Goal: Complete application form: Complete application form

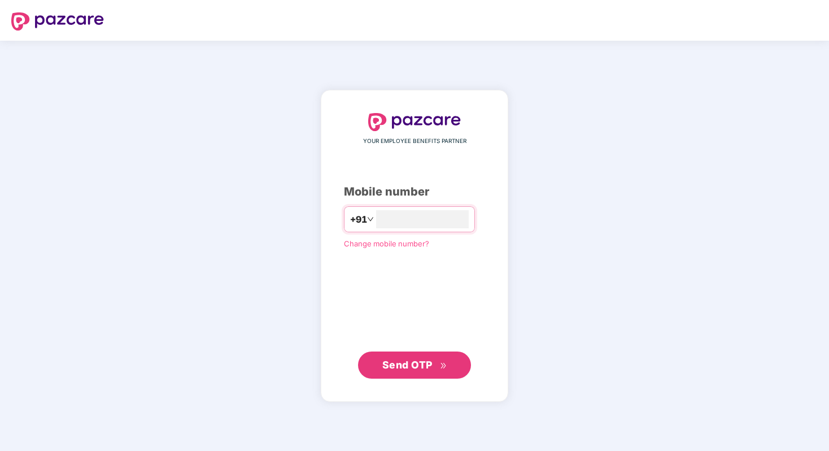
type input "**********"
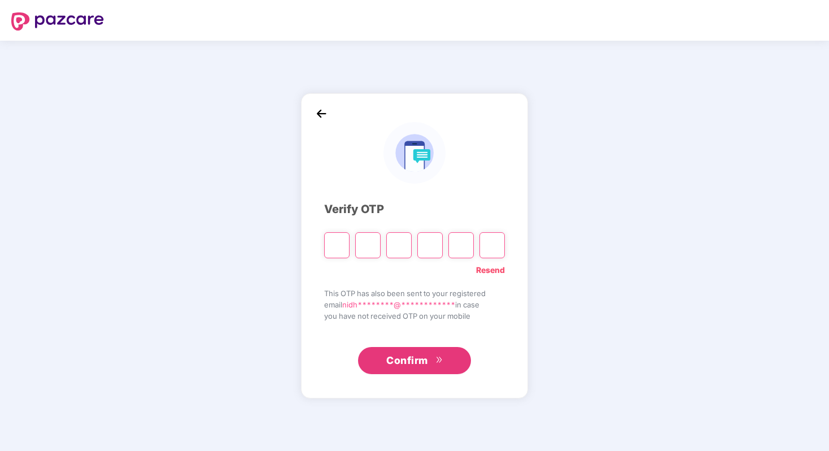
type input "*"
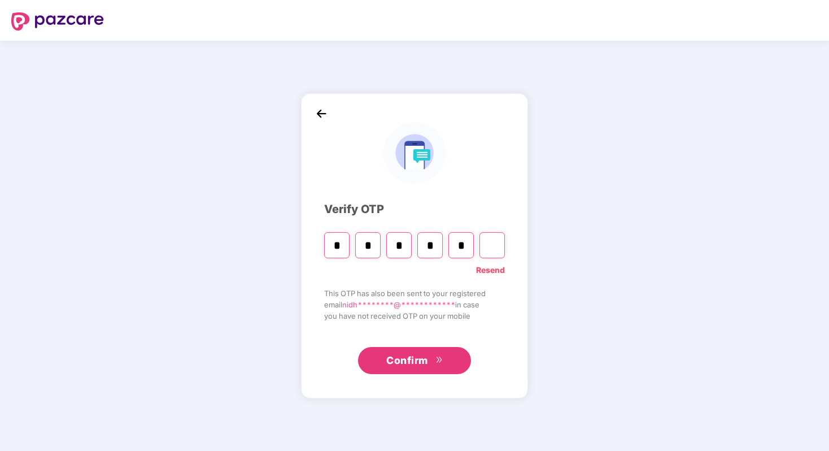
type input "*"
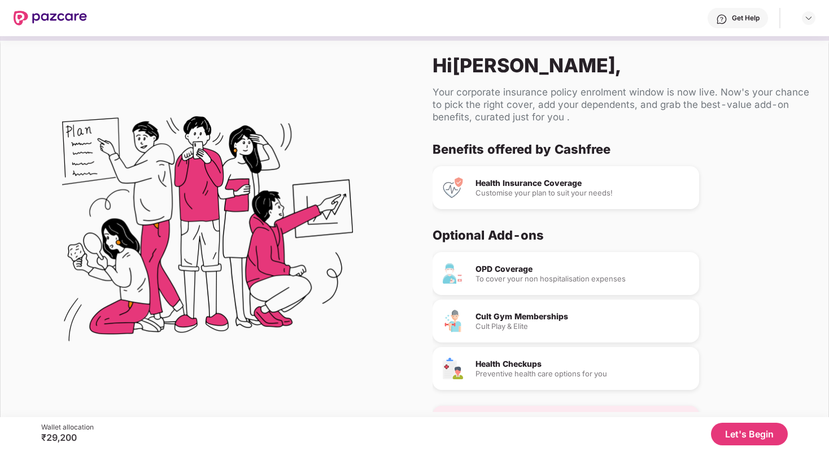
scroll to position [34, 0]
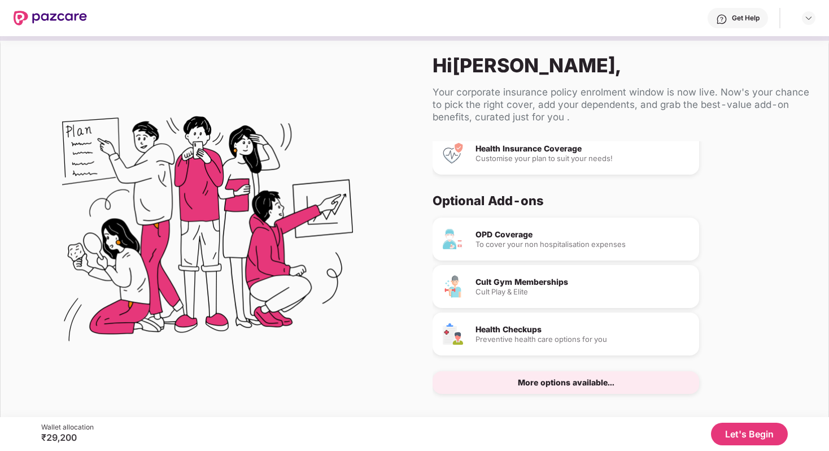
click at [725, 437] on button "Let's Begin" at bounding box center [749, 433] width 77 height 23
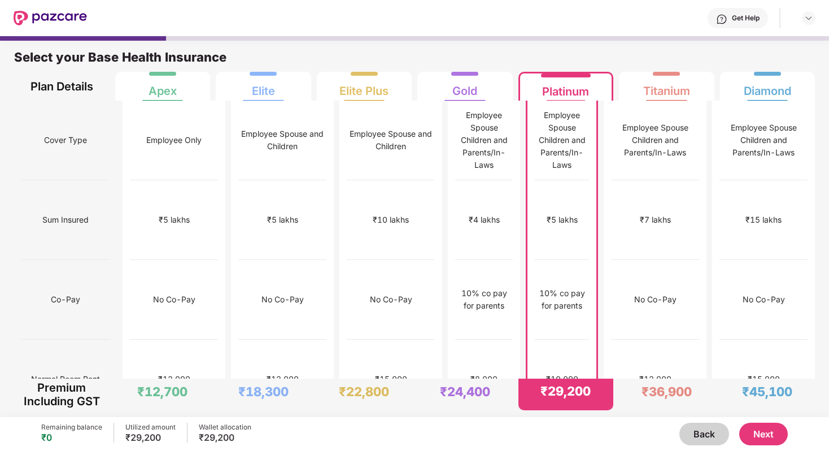
click at [749, 427] on button "Next" at bounding box center [763, 433] width 49 height 23
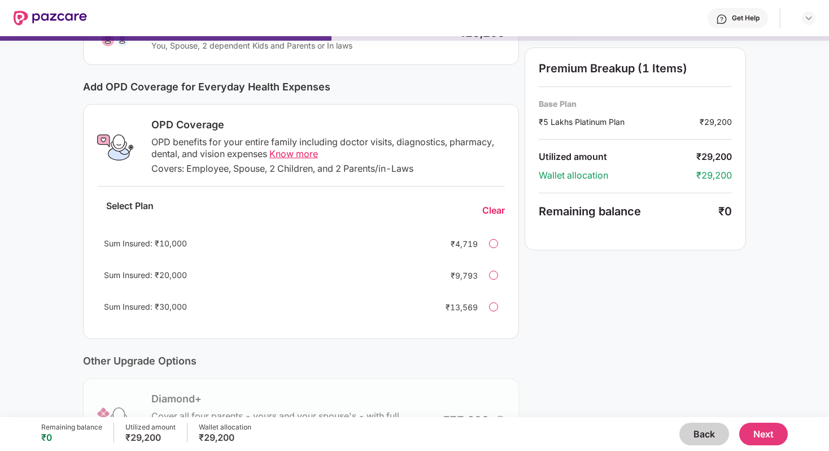
scroll to position [0, 0]
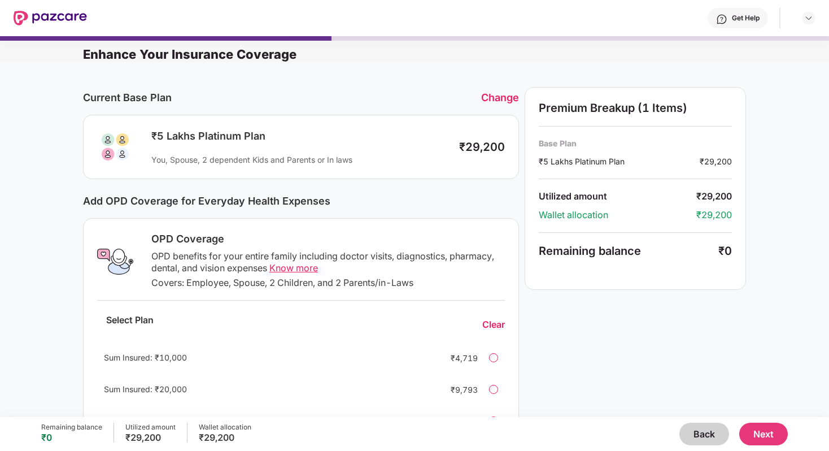
click at [684, 431] on button "Back" at bounding box center [704, 433] width 50 height 23
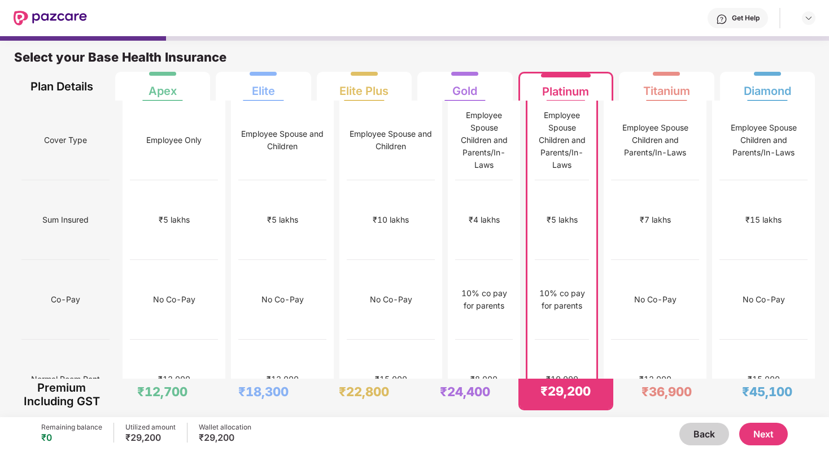
click at [757, 436] on button "Next" at bounding box center [763, 433] width 49 height 23
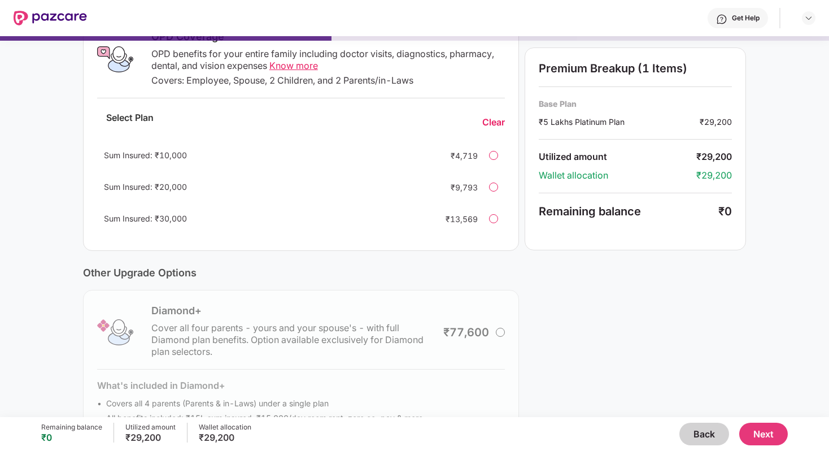
scroll to position [254, 0]
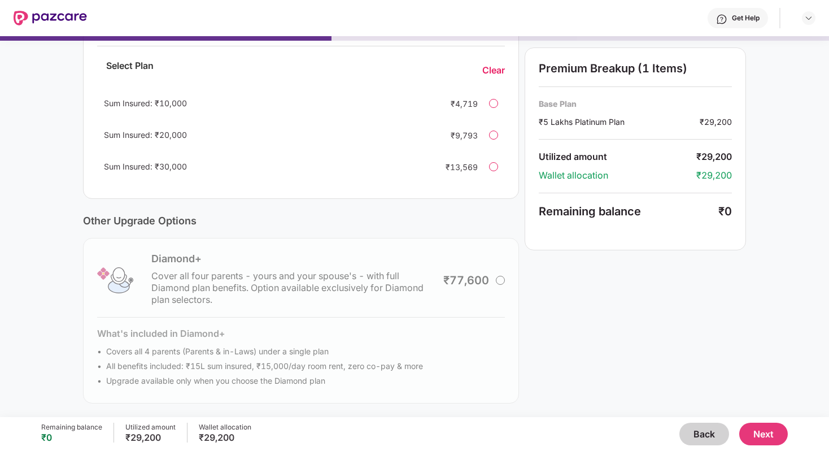
click at [495, 280] on div "Diamond+ Cover all four parents - yours and your spouse's - with full Diamond p…" at bounding box center [301, 320] width 436 height 165
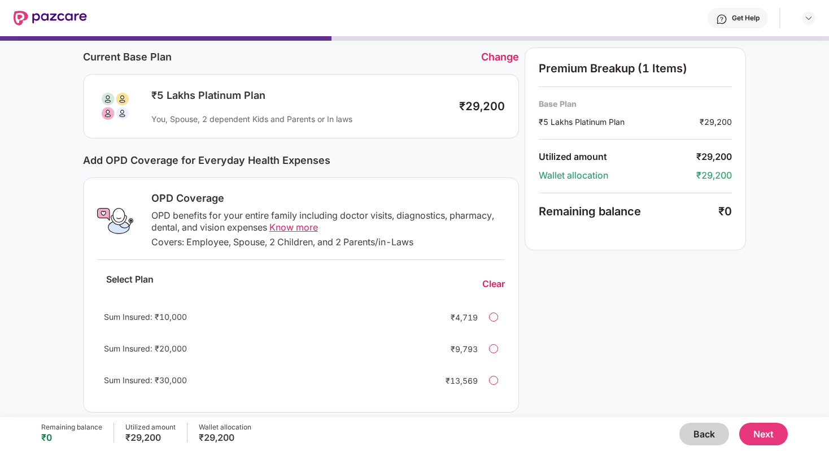
scroll to position [68, 0]
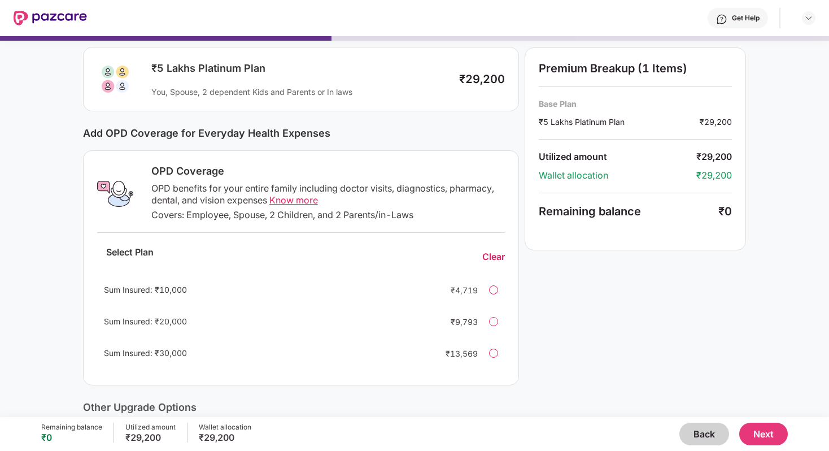
click at [494, 291] on div at bounding box center [493, 289] width 9 height 9
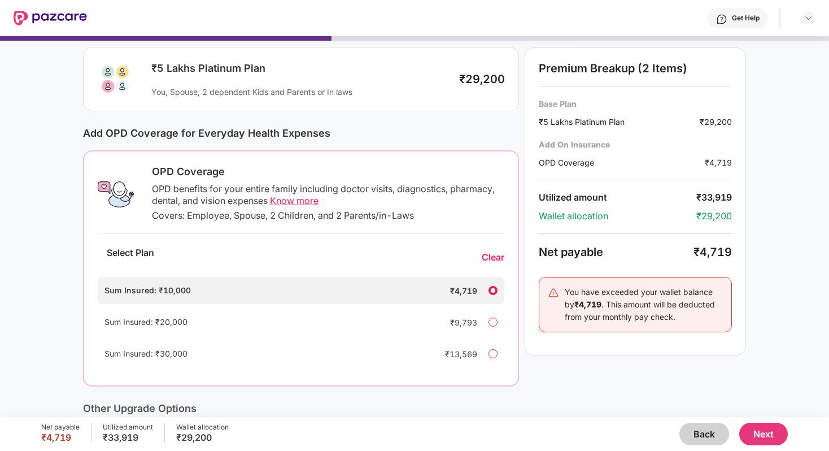
click at [494, 291] on div at bounding box center [492, 290] width 9 height 9
click at [491, 255] on div "Clear" at bounding box center [493, 257] width 23 height 12
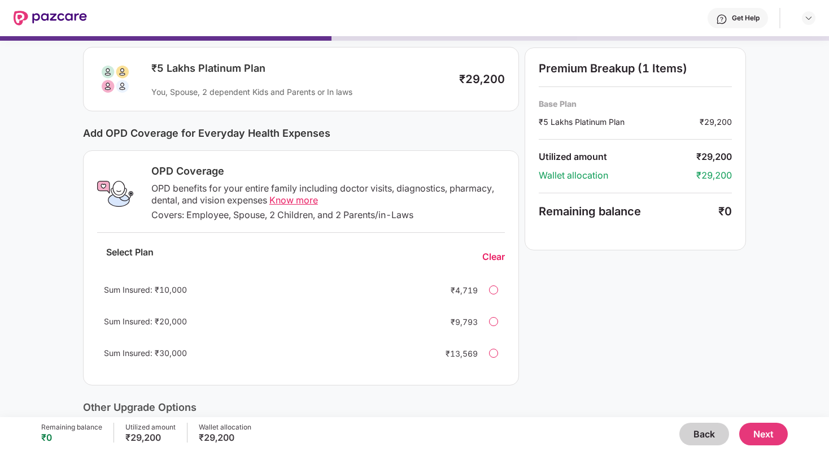
scroll to position [0, 0]
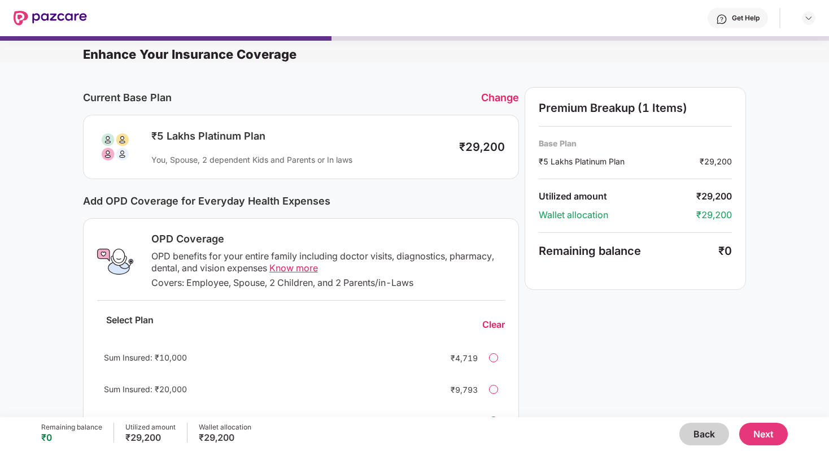
click at [761, 431] on button "Next" at bounding box center [763, 433] width 49 height 23
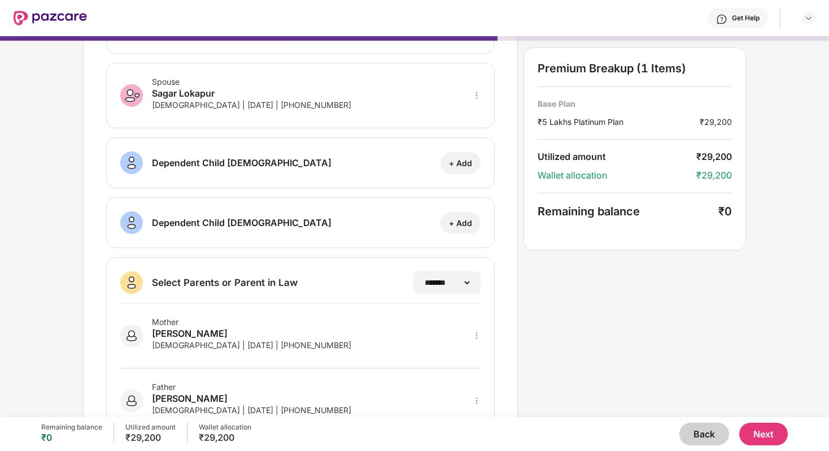
scroll to position [151, 0]
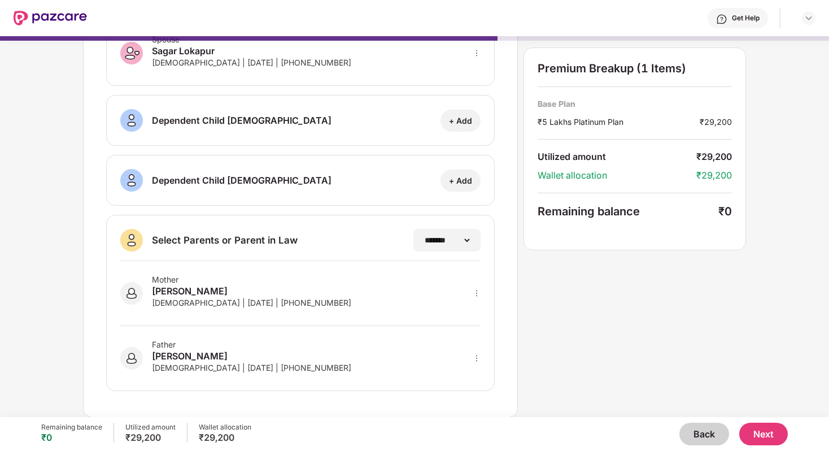
click at [769, 437] on button "Next" at bounding box center [763, 433] width 49 height 23
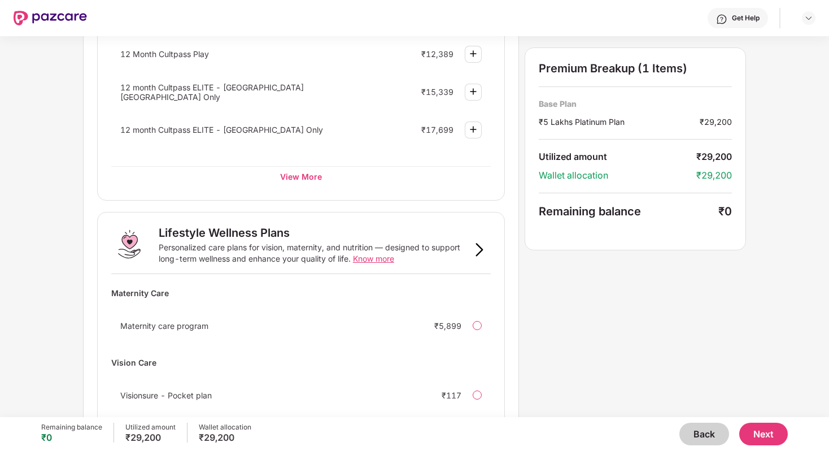
scroll to position [662, 0]
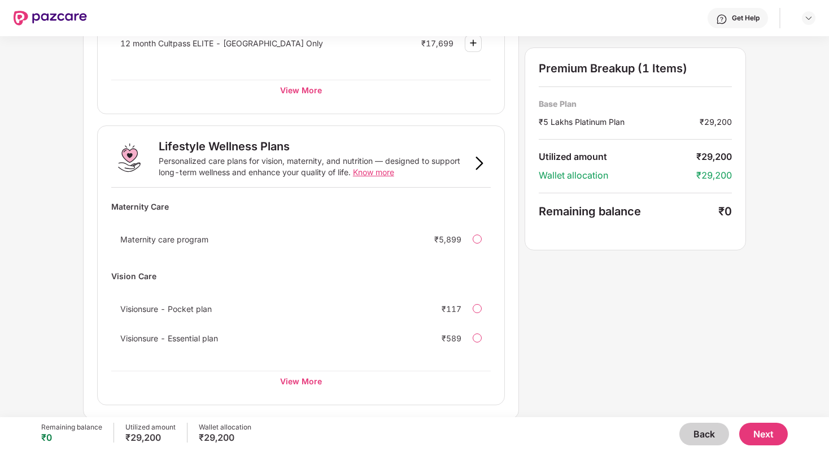
click at [752, 438] on button "Next" at bounding box center [763, 433] width 49 height 23
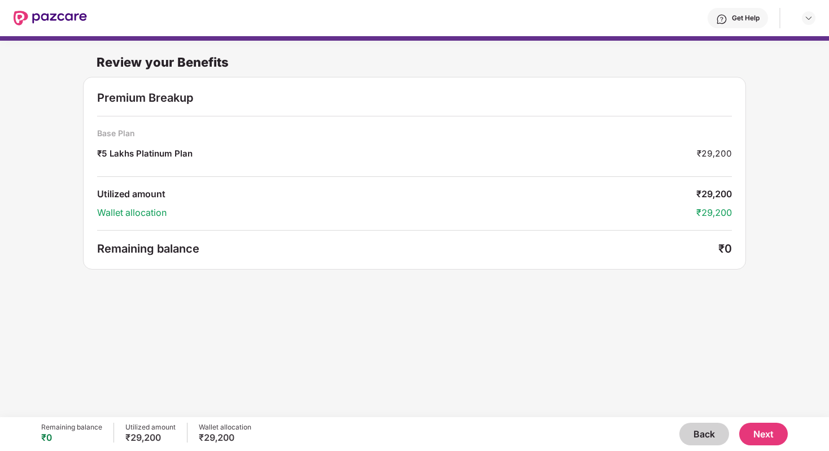
click at [771, 435] on button "Next" at bounding box center [763, 433] width 49 height 23
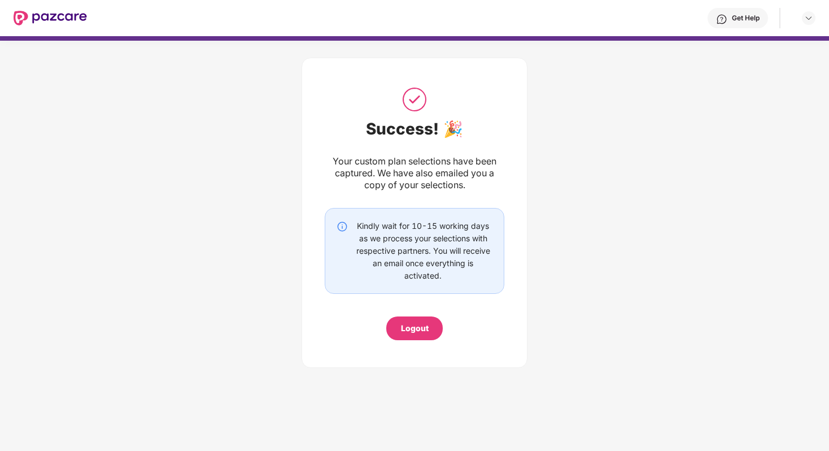
click at [394, 324] on div "Logout" at bounding box center [414, 328] width 56 height 24
